Goal: Information Seeking & Learning: Learn about a topic

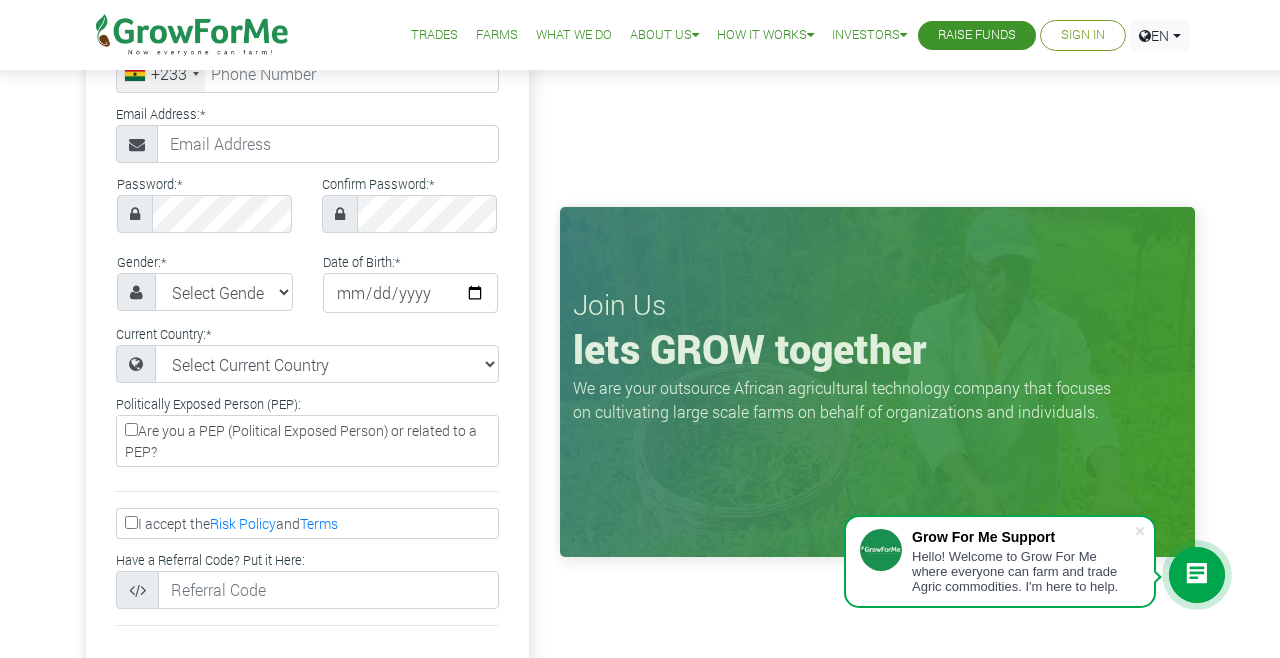
scroll to position [243, 0]
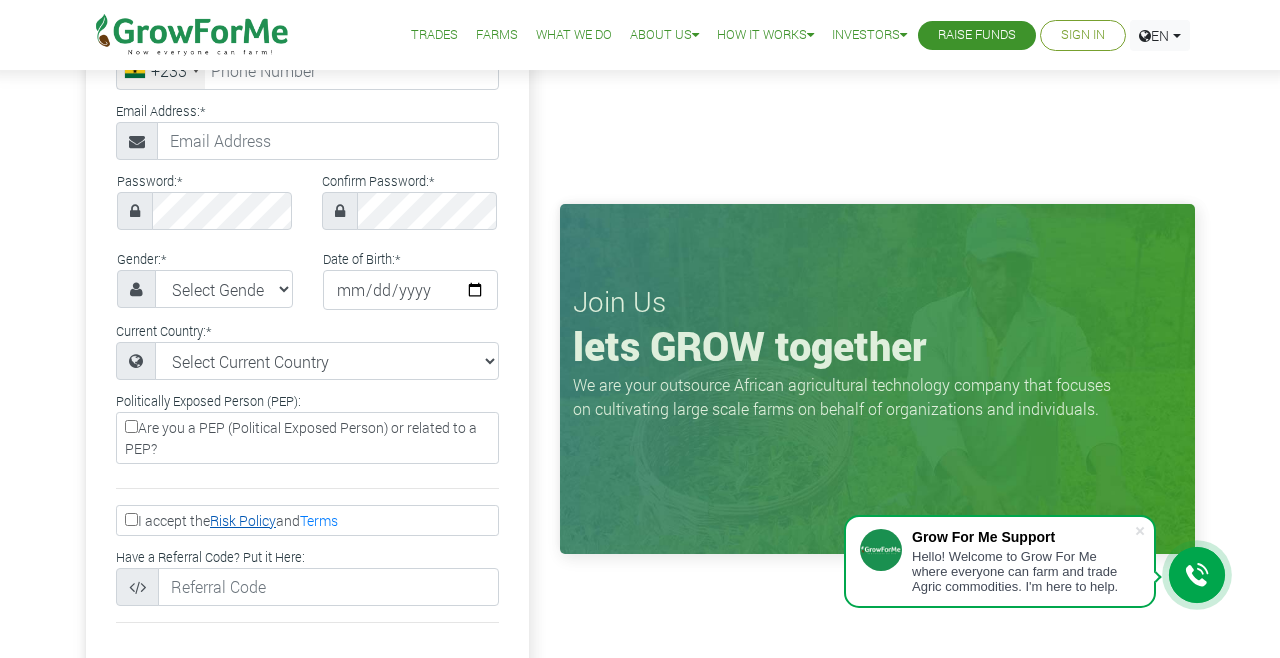
click at [242, 527] on link "Risk Policy" at bounding box center [243, 520] width 66 height 19
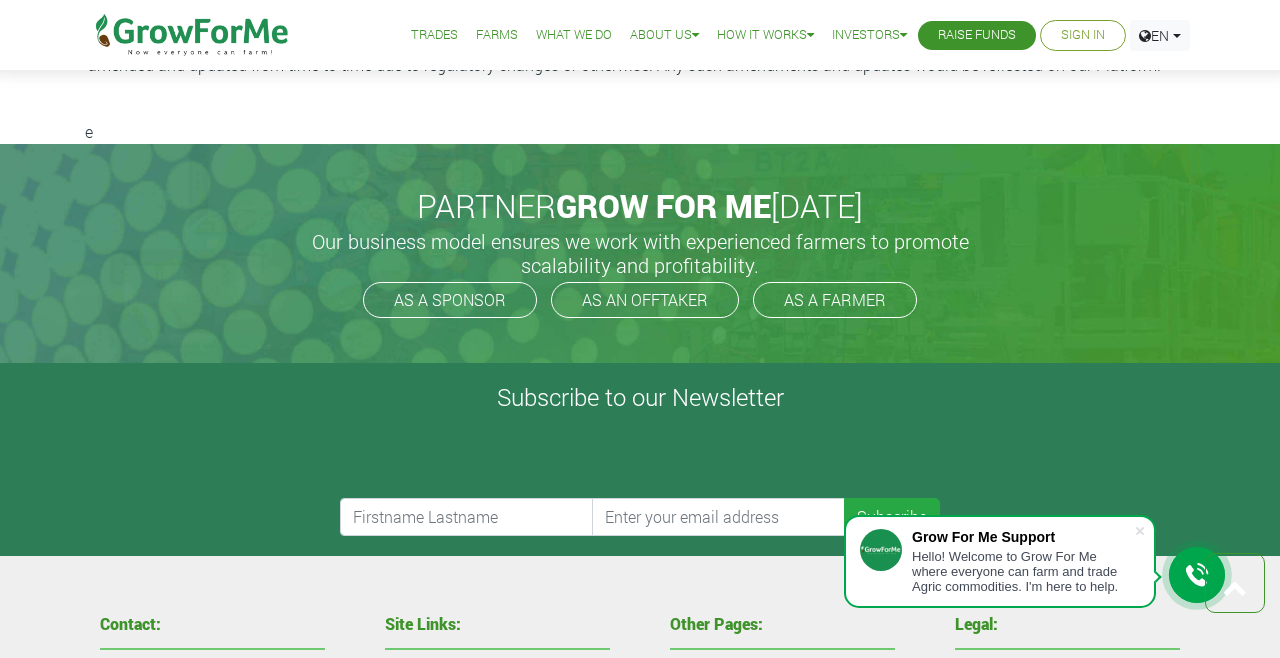
scroll to position [5959, 0]
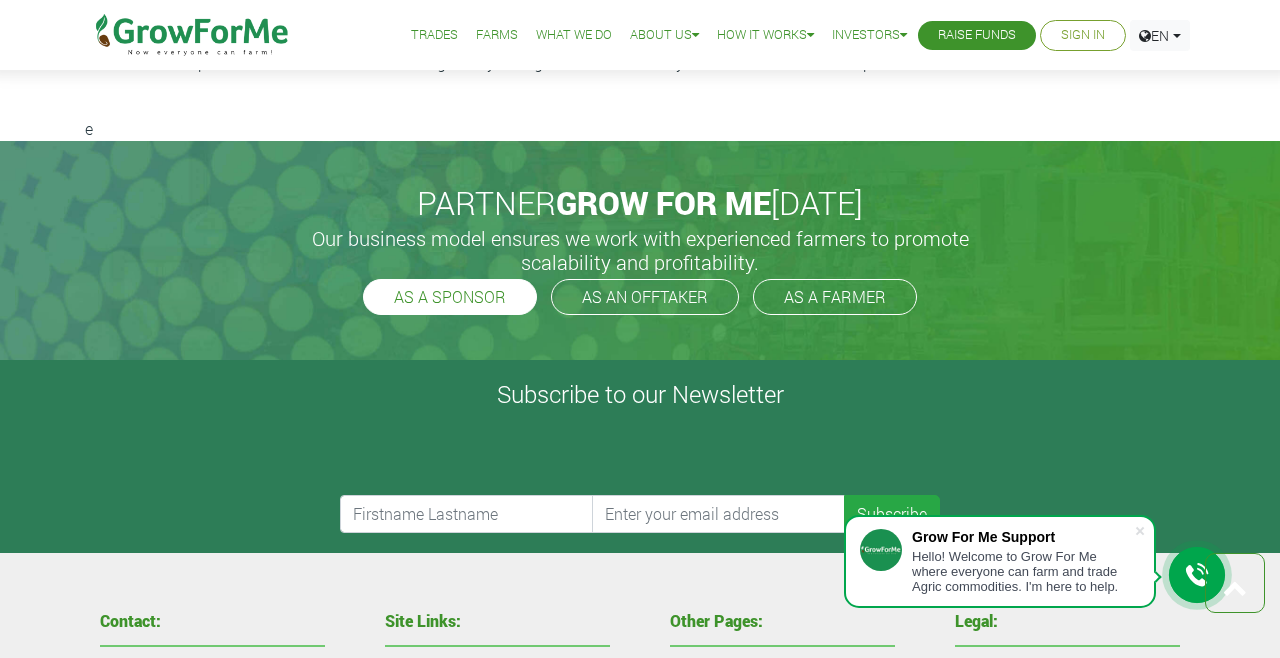
click at [418, 279] on link "AS A SPONSOR" at bounding box center [450, 297] width 174 height 36
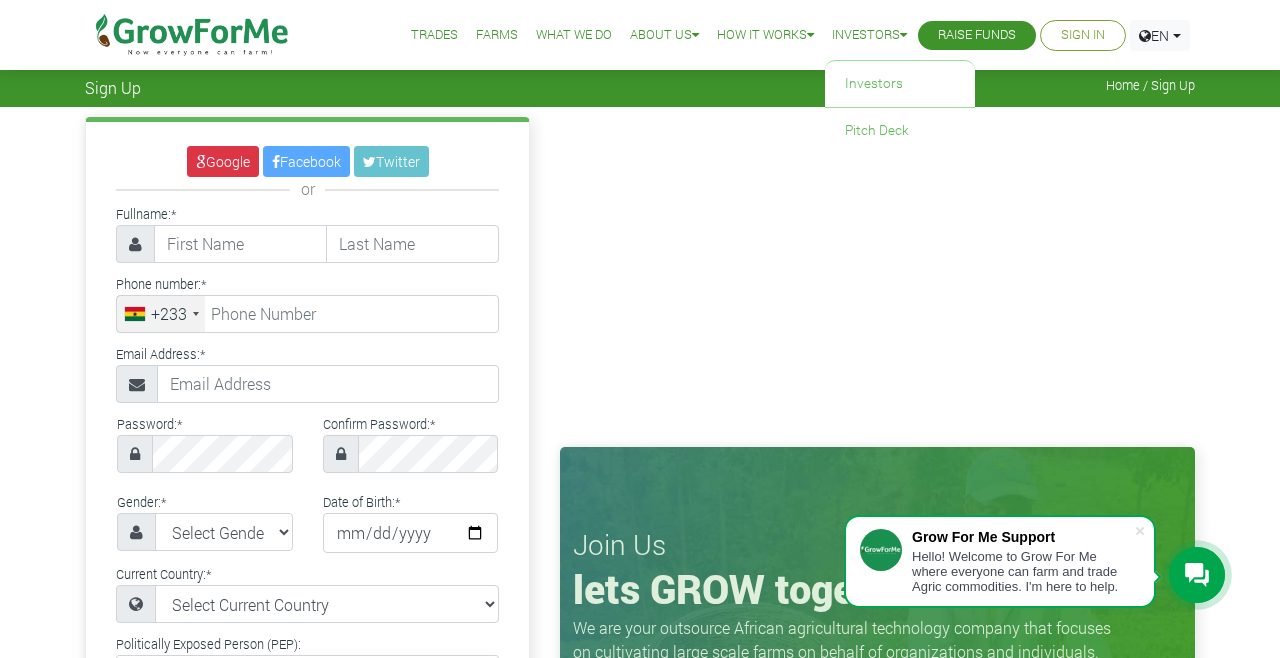
click at [873, 31] on link "Investors" at bounding box center [869, 35] width 75 height 21
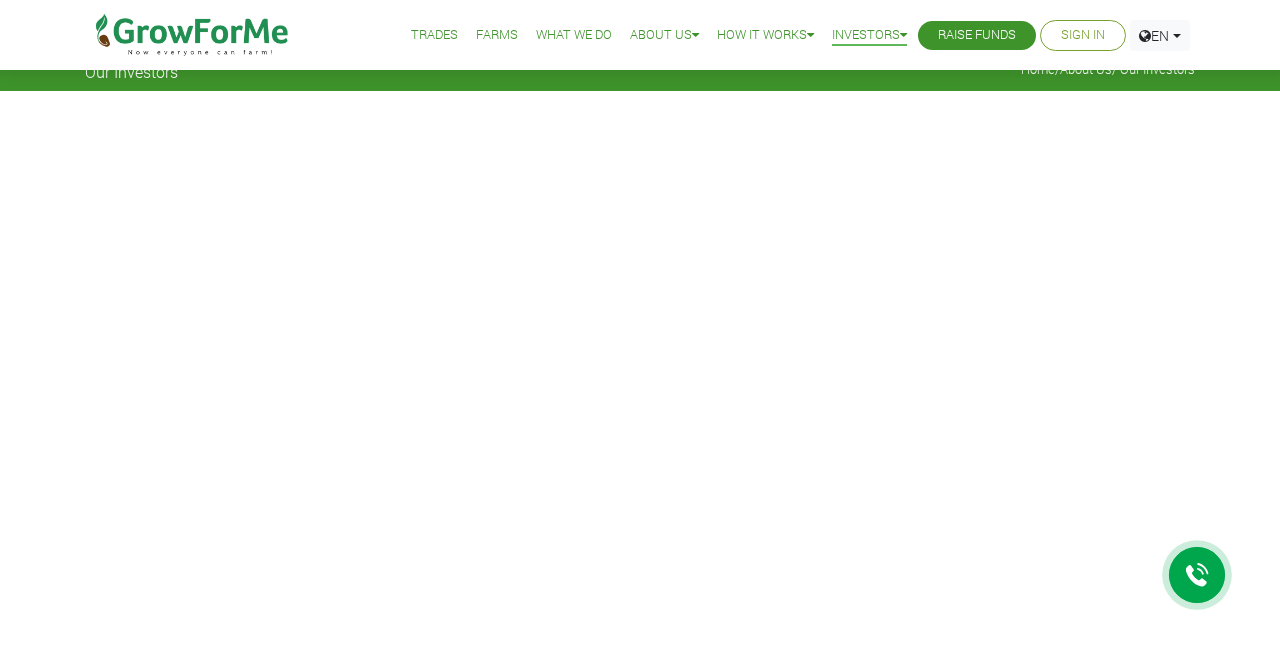
scroll to position [14, 0]
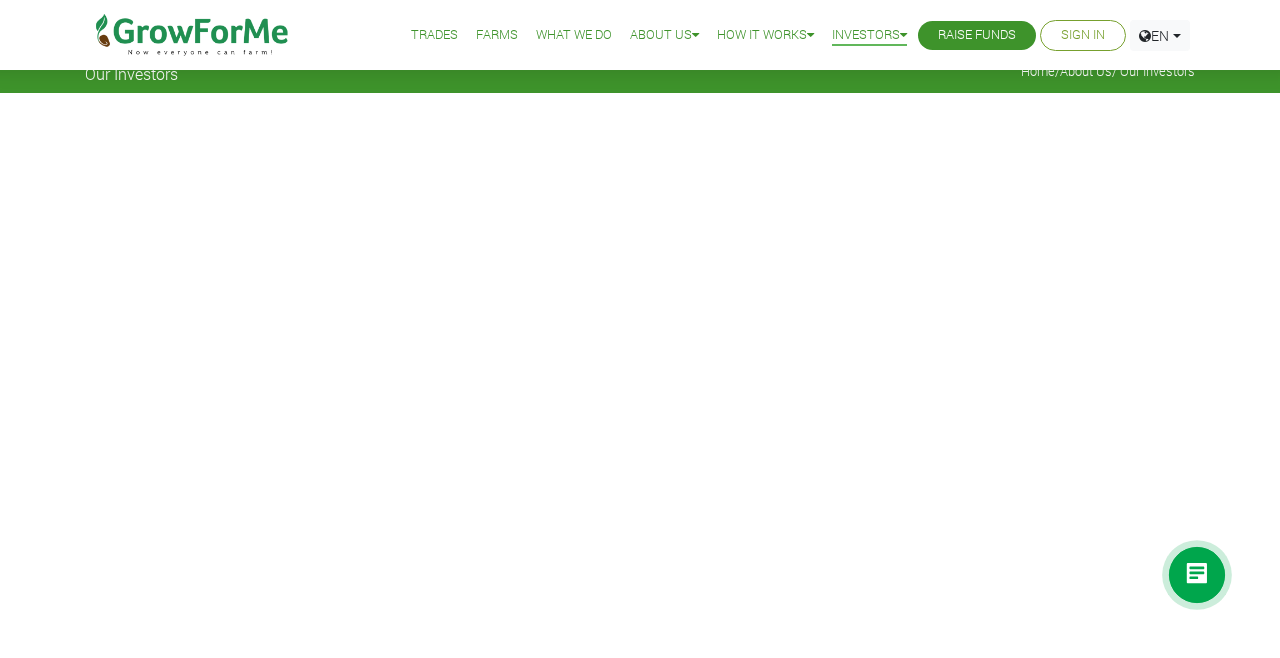
click at [476, 26] on link "Farms" at bounding box center [497, 35] width 42 height 21
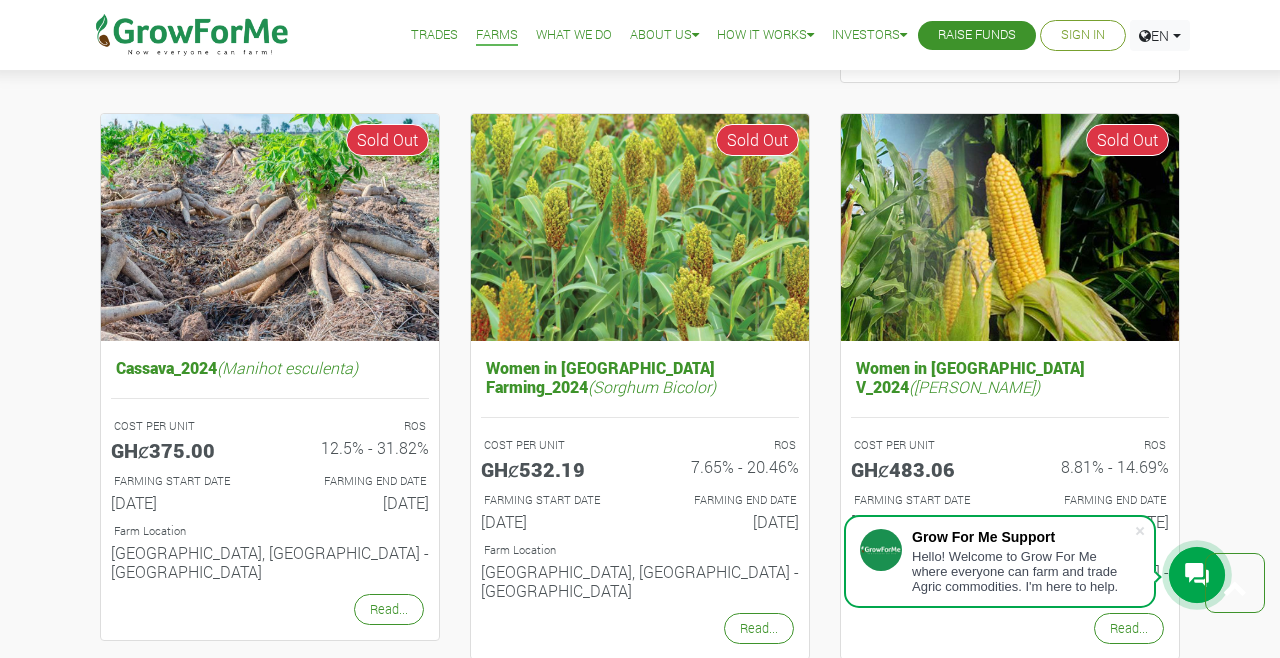
scroll to position [1331, 0]
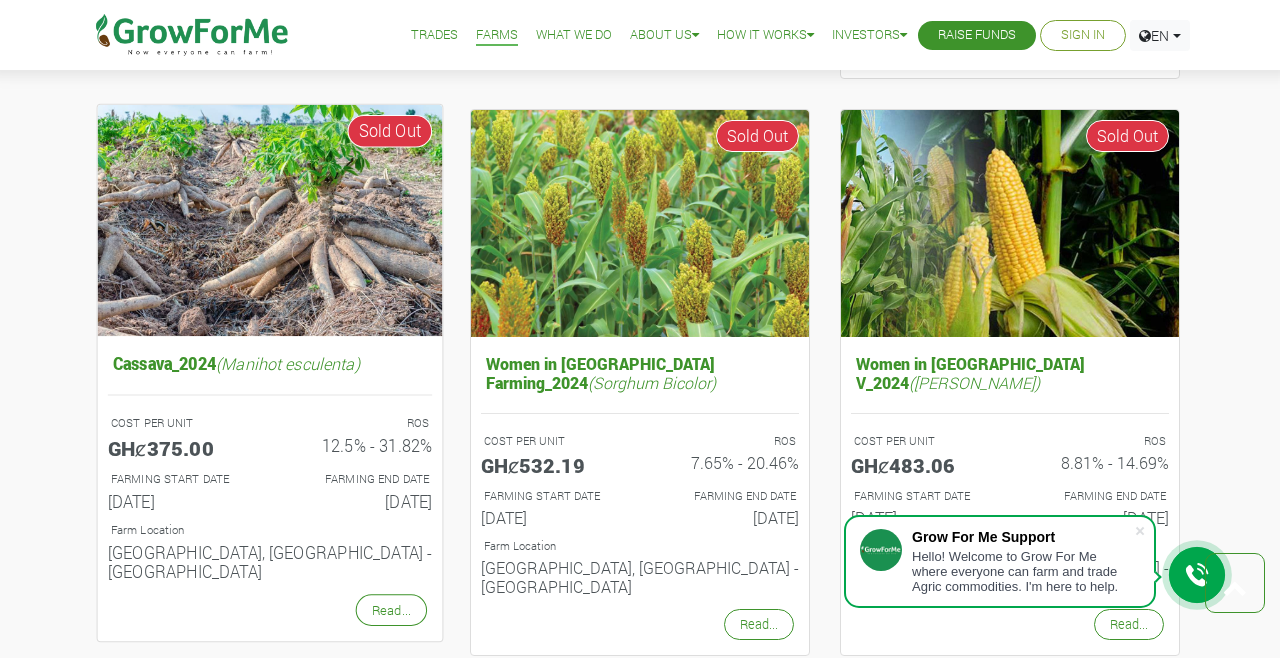
click at [252, 491] on h6 "[DATE]" at bounding box center [181, 501] width 147 height 20
